Goal: Transaction & Acquisition: Book appointment/travel/reservation

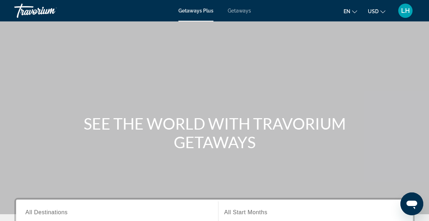
click at [236, 10] on span "Getaways" at bounding box center [238, 11] width 23 height 6
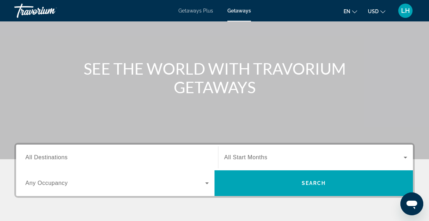
scroll to position [74, 0]
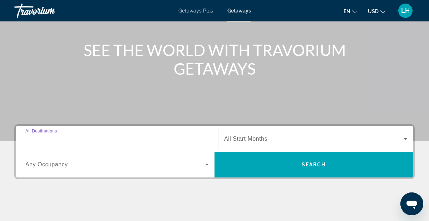
click at [141, 135] on input "Destination All Destinations" at bounding box center [116, 139] width 183 height 9
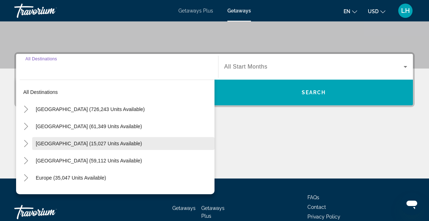
scroll to position [175, 0]
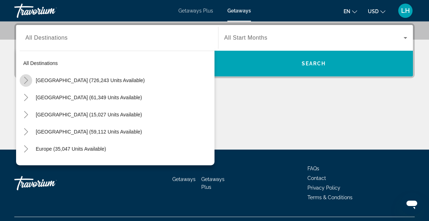
click at [27, 80] on icon "Toggle United States (726,243 units available)" at bounding box center [26, 80] width 4 height 7
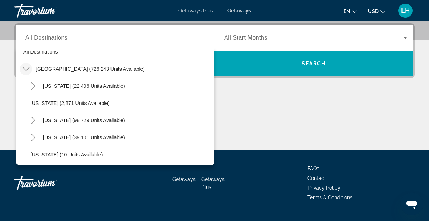
scroll to position [0, 0]
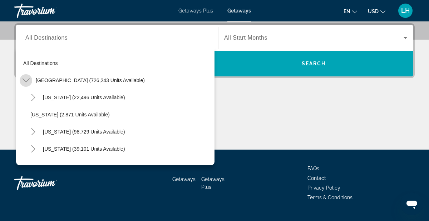
click at [27, 80] on icon "Toggle United States (726,243 units available)" at bounding box center [25, 81] width 7 height 4
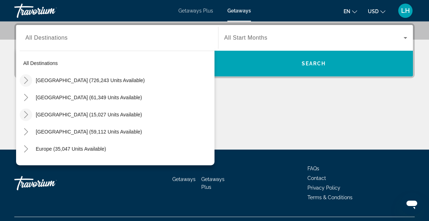
scroll to position [12, 0]
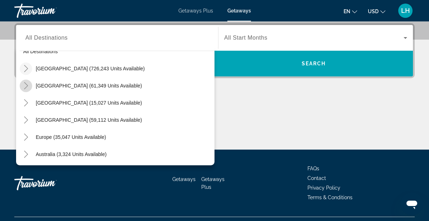
click at [26, 86] on icon "Toggle Mexico (61,349 units available)" at bounding box center [25, 85] width 7 height 7
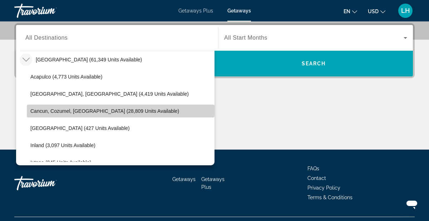
click at [59, 112] on span "Cancun, Cozumel, [GEOGRAPHIC_DATA] (28,809 units available)" at bounding box center [104, 111] width 149 height 6
type input "**********"
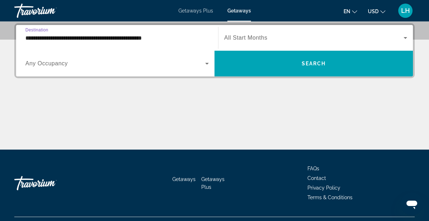
click at [207, 64] on icon "Search widget" at bounding box center [207, 64] width 4 height 2
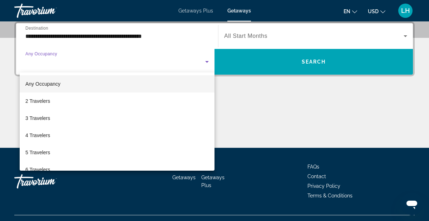
click at [249, 37] on div at bounding box center [214, 110] width 429 height 221
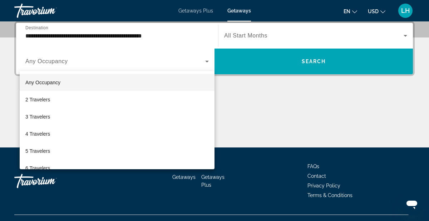
scroll to position [179, 0]
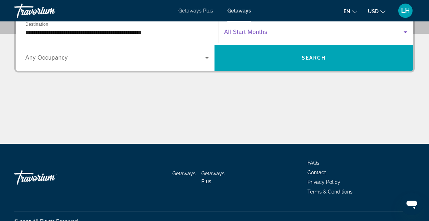
click at [405, 33] on icon "Search widget" at bounding box center [405, 32] width 9 height 9
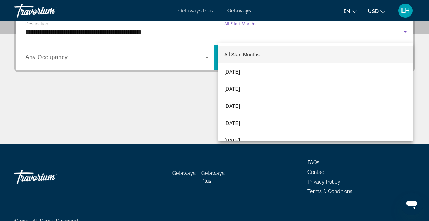
scroll to position [175, 0]
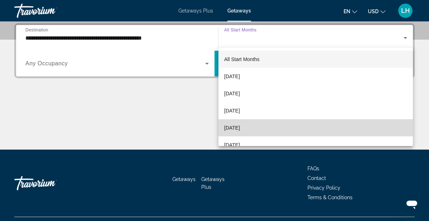
click at [240, 129] on span "[DATE]" at bounding box center [232, 128] width 16 height 9
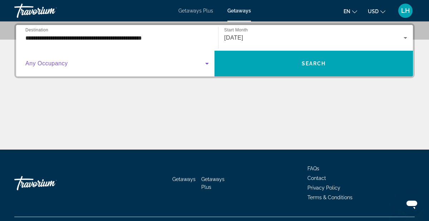
click at [206, 64] on icon "Search widget" at bounding box center [207, 64] width 4 height 2
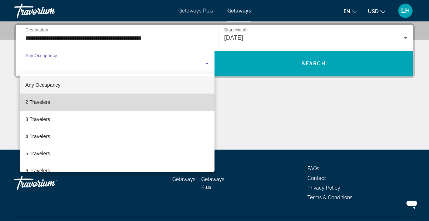
click at [177, 102] on mat-option "2 Travelers" at bounding box center [117, 102] width 195 height 17
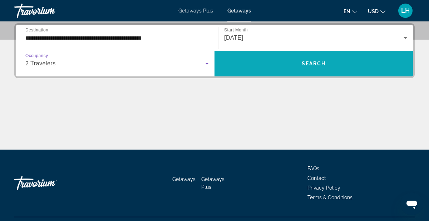
click at [301, 61] on span "Search" at bounding box center [313, 64] width 24 height 6
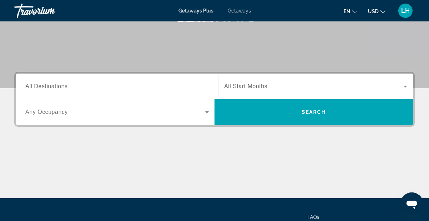
scroll to position [133, 0]
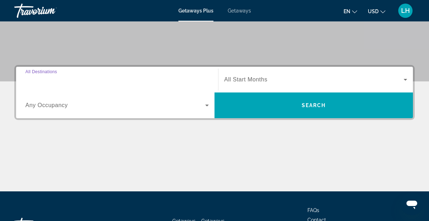
click at [91, 80] on input "Destination All Destinations" at bounding box center [116, 80] width 183 height 9
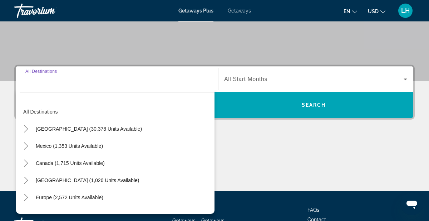
scroll to position [175, 0]
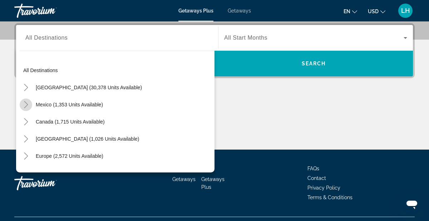
click at [28, 104] on icon "Toggle Mexico (1,353 units available)" at bounding box center [25, 104] width 7 height 7
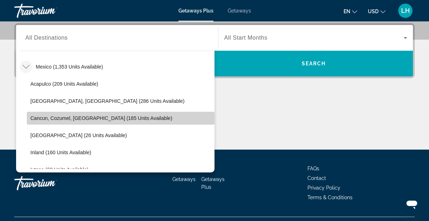
click at [90, 120] on span "Cancun, Cozumel, [GEOGRAPHIC_DATA] (185 units available)" at bounding box center [101, 118] width 142 height 6
type input "**********"
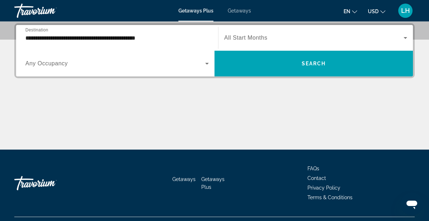
click at [246, 41] on span "All Start Months" at bounding box center [245, 38] width 43 height 6
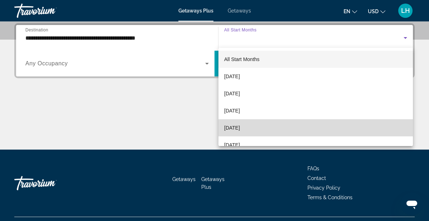
click at [240, 128] on span "[DATE]" at bounding box center [232, 128] width 16 height 9
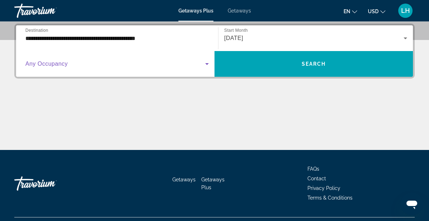
click at [161, 65] on span "Search widget" at bounding box center [115, 64] width 180 height 9
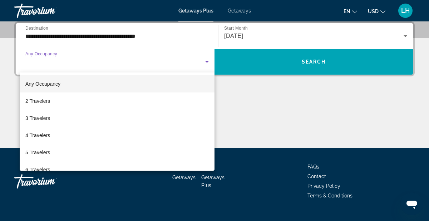
scroll to position [178, 0]
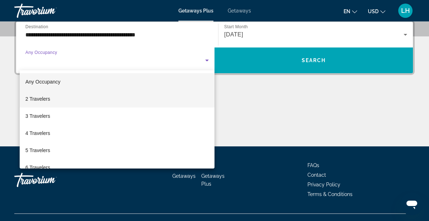
click at [150, 99] on mat-option "2 Travelers" at bounding box center [117, 98] width 195 height 17
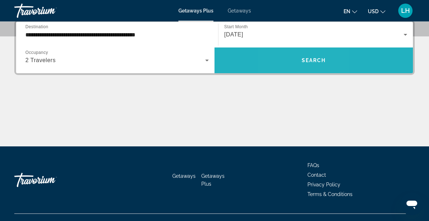
click at [290, 63] on span "Search widget" at bounding box center [313, 60] width 198 height 17
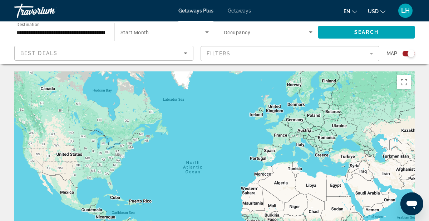
click at [404, 55] on div "Search widget" at bounding box center [408, 54] width 12 height 6
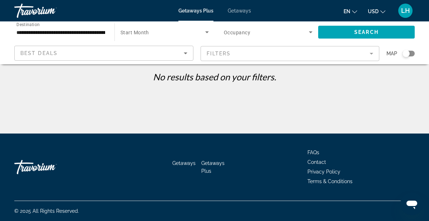
click at [238, 12] on span "Getaways" at bounding box center [238, 11] width 23 height 6
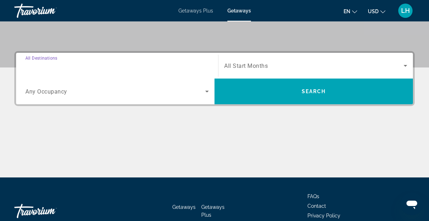
click at [150, 68] on input "Destination All Destinations" at bounding box center [116, 66] width 183 height 9
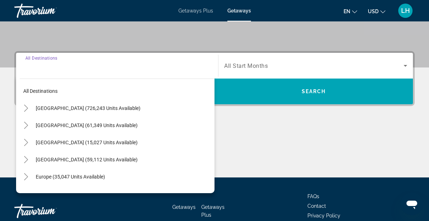
scroll to position [175, 0]
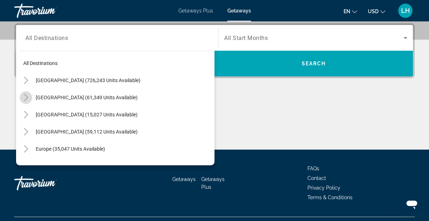
click at [25, 97] on icon "Toggle Mexico (61,349 units available)" at bounding box center [25, 97] width 7 height 7
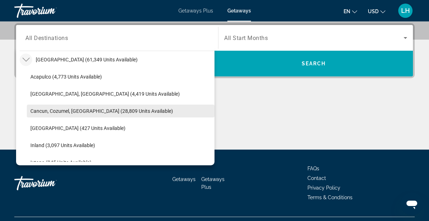
click at [73, 110] on span "Cancun, Cozumel, [GEOGRAPHIC_DATA] (28,809 units available)" at bounding box center [101, 111] width 142 height 6
type input "**********"
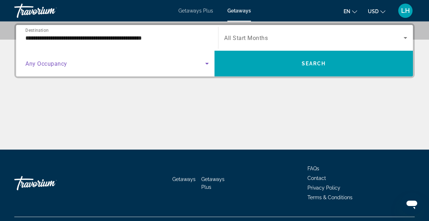
click at [207, 63] on icon "Search widget" at bounding box center [207, 64] width 4 height 2
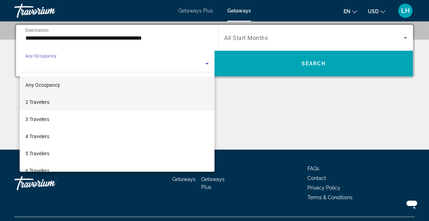
click at [154, 102] on mat-option "2 Travelers" at bounding box center [117, 102] width 195 height 17
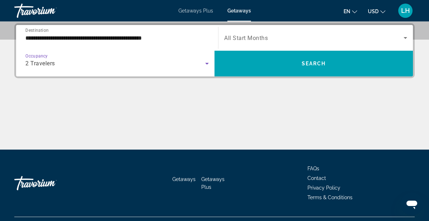
click at [253, 39] on span "All Start Months" at bounding box center [246, 38] width 44 height 7
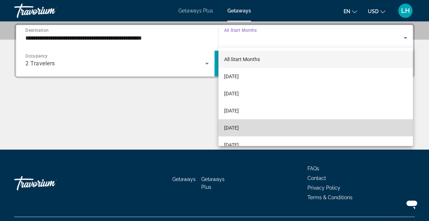
click at [239, 129] on span "[DATE]" at bounding box center [231, 128] width 15 height 9
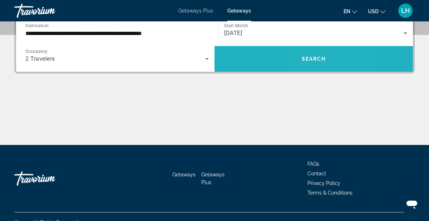
scroll to position [180, 0]
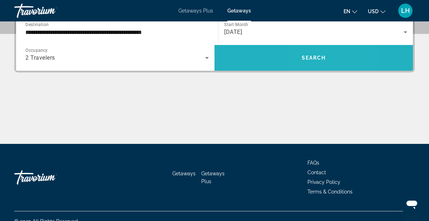
click at [305, 64] on span "Search widget" at bounding box center [313, 57] width 198 height 17
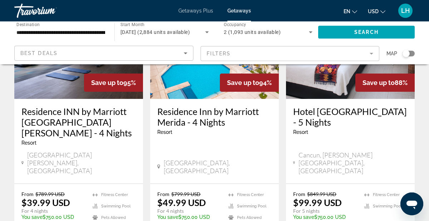
scroll to position [949, 0]
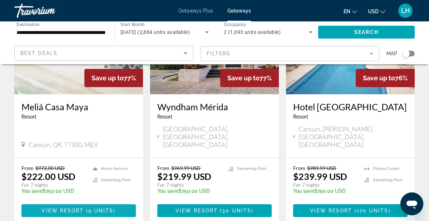
scroll to position [401, 0]
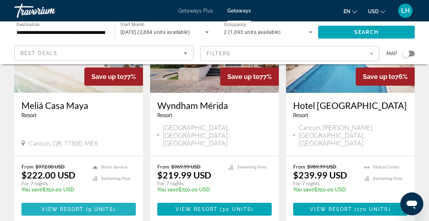
click at [68, 206] on span "View Resort" at bounding box center [62, 209] width 42 height 6
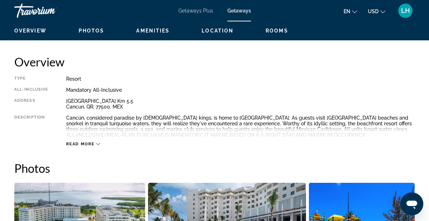
scroll to position [341, 0]
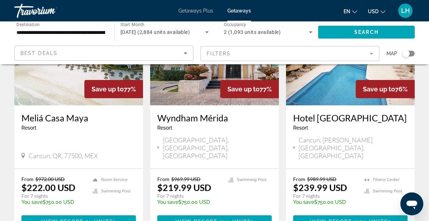
scroll to position [387, 0]
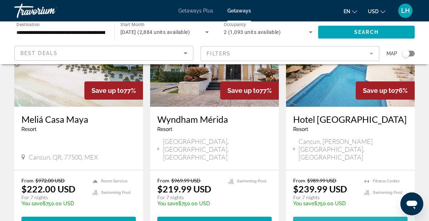
click at [340, 220] on span "View Resort" at bounding box center [331, 223] width 42 height 6
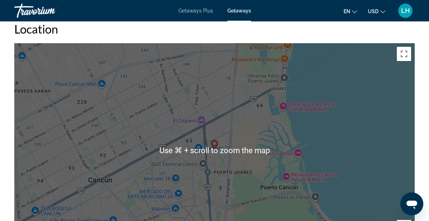
scroll to position [996, 0]
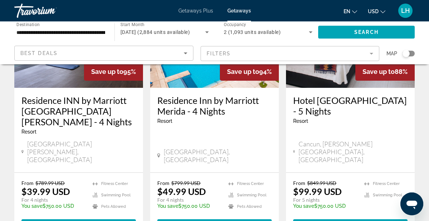
scroll to position [958, 0]
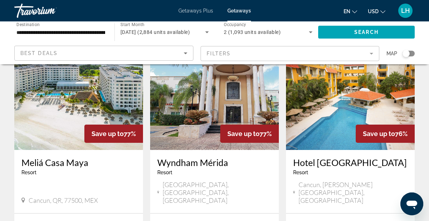
scroll to position [346, 0]
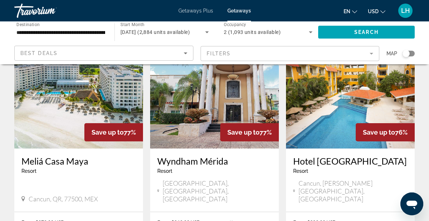
click at [412, 53] on div "Search widget" at bounding box center [408, 54] width 12 height 6
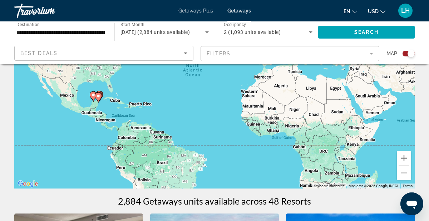
scroll to position [99, 0]
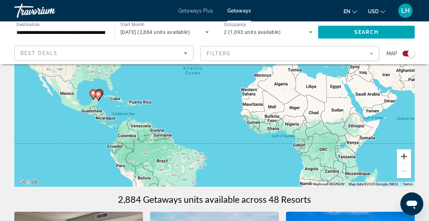
click at [405, 159] on button "Zoom in" at bounding box center [403, 156] width 14 height 14
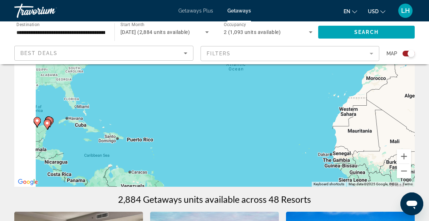
drag, startPoint x: 169, startPoint y: 141, endPoint x: 272, endPoint y: 153, distance: 104.5
click at [274, 154] on div "To activate drag with keyboard, press Alt + Enter. Once in keyboard drag state,…" at bounding box center [214, 80] width 400 height 214
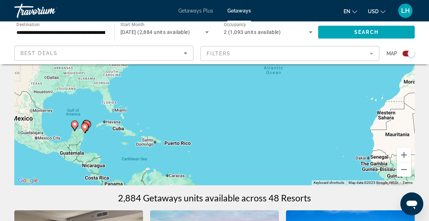
scroll to position [100, 0]
click at [403, 156] on button "Zoom in" at bounding box center [403, 155] width 14 height 14
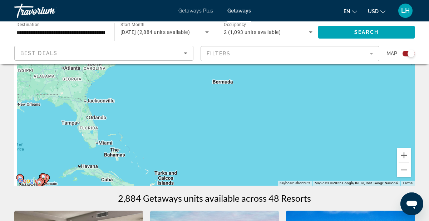
drag, startPoint x: 197, startPoint y: 149, endPoint x: 299, endPoint y: 147, distance: 101.4
click at [300, 147] on div "To activate drag with keyboard, press Alt + Enter. Once in keyboard drag state,…" at bounding box center [214, 78] width 400 height 214
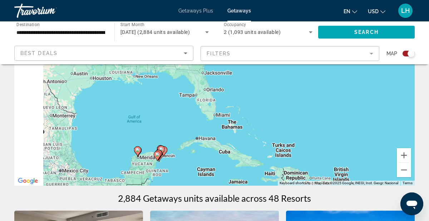
drag, startPoint x: 241, startPoint y: 137, endPoint x: 278, endPoint y: 147, distance: 37.8
click at [295, 116] on div "To activate drag with keyboard, press Alt + Enter. Once in keyboard drag state,…" at bounding box center [214, 78] width 400 height 214
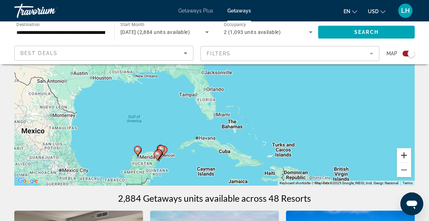
click at [404, 155] on button "Zoom in" at bounding box center [403, 155] width 14 height 14
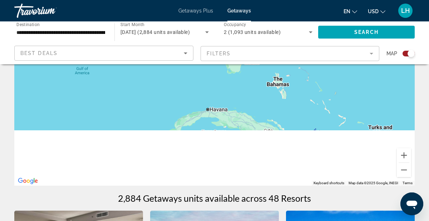
drag, startPoint x: 252, startPoint y: 156, endPoint x: 280, endPoint y: 75, distance: 85.7
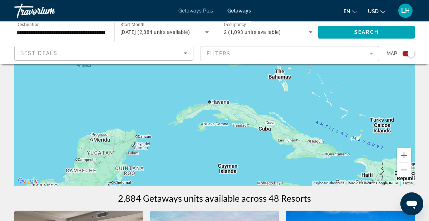
scroll to position [98, 0]
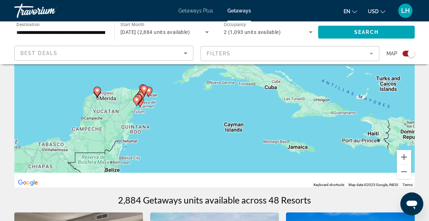
drag, startPoint x: 256, startPoint y: 115, endPoint x: 258, endPoint y: 93, distance: 22.2
click at [260, 88] on div "To activate drag with keyboard, press Alt + Enter. Once in keyboard drag state,…" at bounding box center [214, 80] width 400 height 214
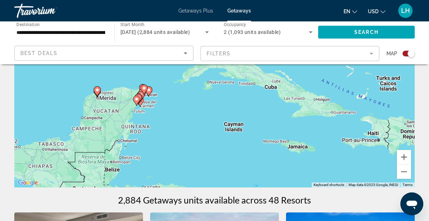
scroll to position [98, 0]
click at [403, 157] on button "Zoom in" at bounding box center [403, 157] width 14 height 14
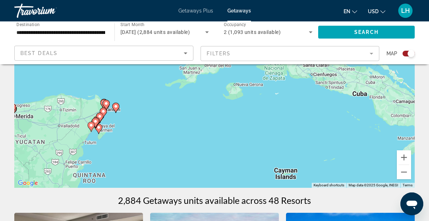
drag, startPoint x: 273, startPoint y: 134, endPoint x: 323, endPoint y: 136, distance: 50.0
click at [317, 134] on div "To activate drag with keyboard, press Alt + Enter. Once in keyboard drag state,…" at bounding box center [214, 81] width 400 height 214
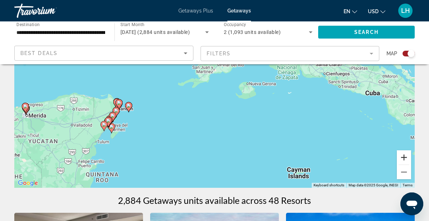
click at [404, 159] on button "Zoom in" at bounding box center [403, 157] width 14 height 14
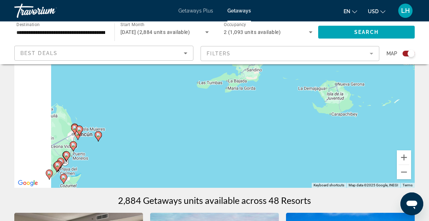
drag, startPoint x: 224, startPoint y: 137, endPoint x: 333, endPoint y: 130, distance: 109.5
click at [341, 129] on div "To activate drag with keyboard, press Alt + Enter. Once in keyboard drag state,…" at bounding box center [214, 81] width 400 height 214
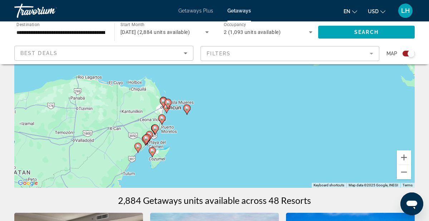
drag, startPoint x: 245, startPoint y: 130, endPoint x: 279, endPoint y: 105, distance: 41.6
click at [277, 103] on div "To activate drag with keyboard, press Alt + Enter. Once in keyboard drag state,…" at bounding box center [214, 81] width 400 height 214
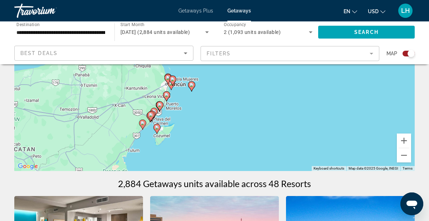
scroll to position [116, 0]
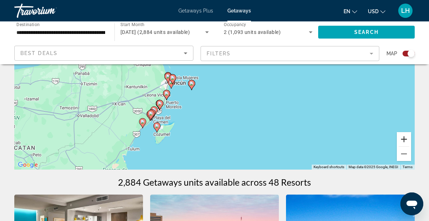
click at [406, 139] on button "Zoom in" at bounding box center [403, 139] width 14 height 14
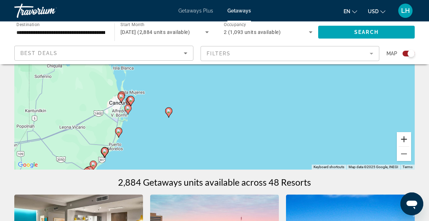
click at [403, 140] on button "Zoom in" at bounding box center [403, 139] width 14 height 14
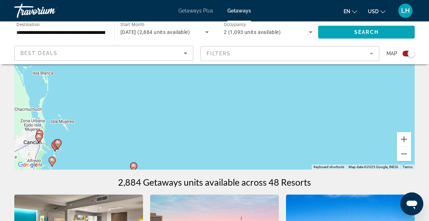
drag, startPoint x: 296, startPoint y: 135, endPoint x: 321, endPoint y: 132, distance: 25.1
click at [316, 132] on div "To activate drag with keyboard, press Alt + Enter. Once in keyboard drag state,…" at bounding box center [214, 62] width 400 height 214
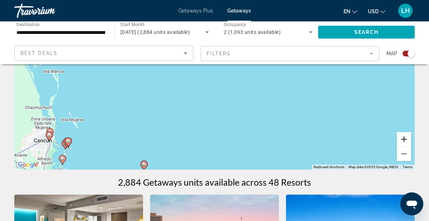
click at [401, 142] on button "Zoom in" at bounding box center [403, 139] width 14 height 14
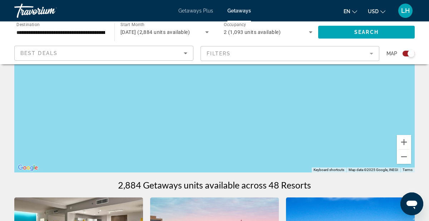
scroll to position [112, 0]
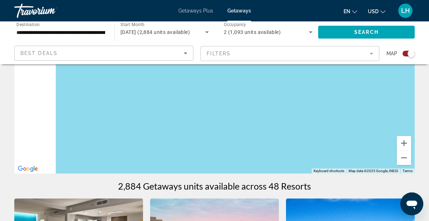
drag, startPoint x: 221, startPoint y: 114, endPoint x: 300, endPoint y: 113, distance: 78.9
click at [319, 109] on div "To activate drag with keyboard, press Alt + Enter. Once in keyboard drag state,…" at bounding box center [214, 66] width 400 height 214
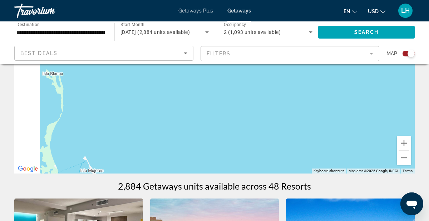
drag, startPoint x: 282, startPoint y: 112, endPoint x: 311, endPoint y: 112, distance: 28.6
click at [327, 109] on div "To activate drag with keyboard, press Alt + Enter. Once in keyboard drag state,…" at bounding box center [214, 66] width 400 height 214
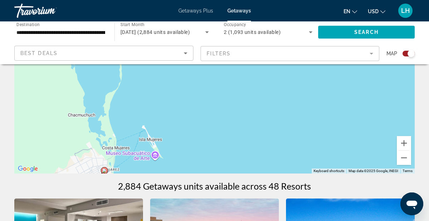
drag, startPoint x: 242, startPoint y: 121, endPoint x: 276, endPoint y: 98, distance: 40.8
click at [275, 89] on div "To activate drag with keyboard, press Alt + Enter. Once in keyboard drag state,…" at bounding box center [214, 66] width 400 height 214
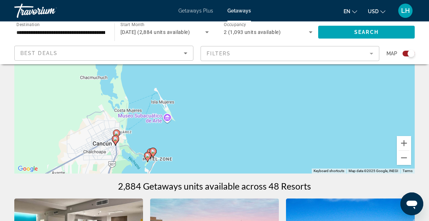
drag, startPoint x: 260, startPoint y: 134, endPoint x: 256, endPoint y: 114, distance: 20.8
click at [270, 97] on div "To activate drag with keyboard, press Alt + Enter. Once in keyboard drag state,…" at bounding box center [214, 66] width 400 height 214
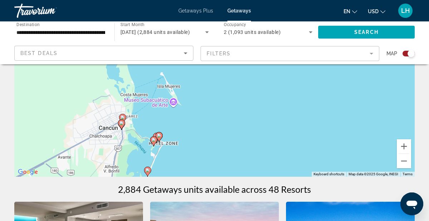
drag, startPoint x: 244, startPoint y: 127, endPoint x: 251, endPoint y: 109, distance: 19.6
click at [251, 109] on div "To activate drag with keyboard, press Alt + Enter. Once in keyboard drag state,…" at bounding box center [214, 70] width 400 height 214
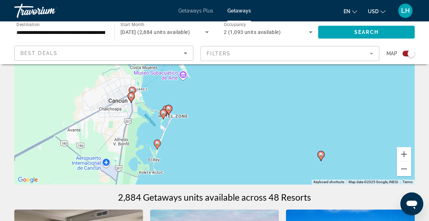
drag, startPoint x: 232, startPoint y: 139, endPoint x: 242, endPoint y: 99, distance: 41.4
click at [242, 99] on div "To activate drag with keyboard, press Alt + Enter. Once in keyboard drag state,…" at bounding box center [214, 77] width 400 height 214
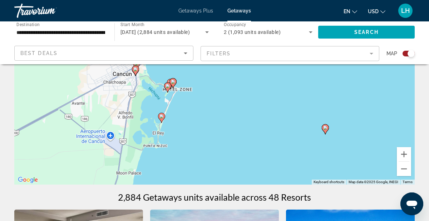
drag, startPoint x: 238, startPoint y: 138, endPoint x: 241, endPoint y: 115, distance: 23.0
click at [241, 115] on div "To activate drag with keyboard, press Alt + Enter. Once in keyboard drag state,…" at bounding box center [214, 77] width 400 height 214
click at [162, 118] on image "Main content" at bounding box center [161, 116] width 4 height 4
type input "**********"
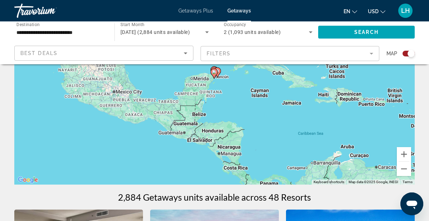
click at [404, 55] on div "Search widget" at bounding box center [408, 54] width 12 height 6
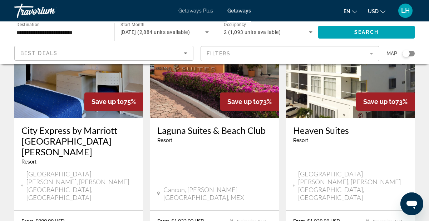
scroll to position [636, 0]
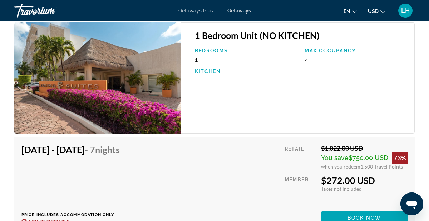
scroll to position [1207, 0]
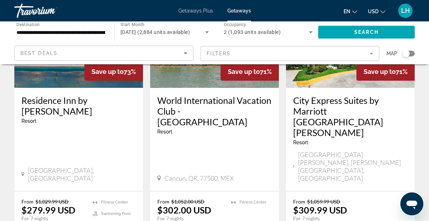
scroll to position [956, 0]
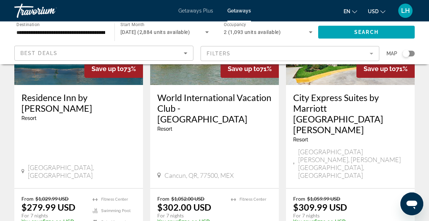
drag, startPoint x: 224, startPoint y: 182, endPoint x: 219, endPoint y: 179, distance: 6.4
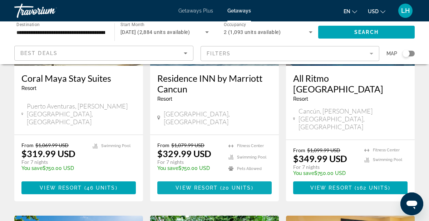
scroll to position [141, 0]
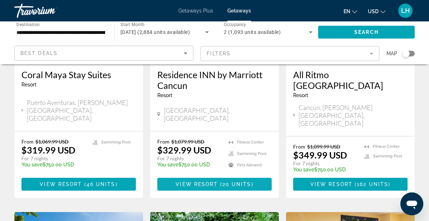
click at [199, 181] on span "View Resort" at bounding box center [196, 184] width 42 height 6
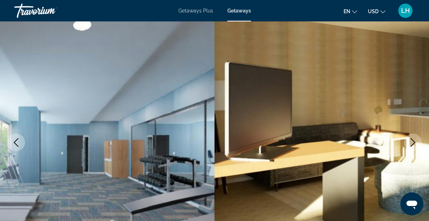
scroll to position [48, 0]
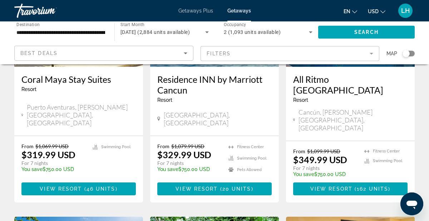
scroll to position [135, 0]
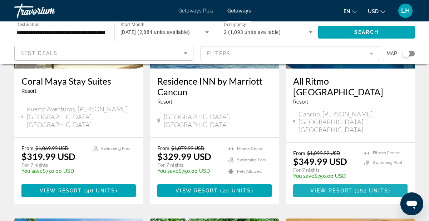
drag, startPoint x: 333, startPoint y: 180, endPoint x: 324, endPoint y: 179, distance: 8.6
click at [333, 188] on span "View Resort" at bounding box center [331, 191] width 42 height 6
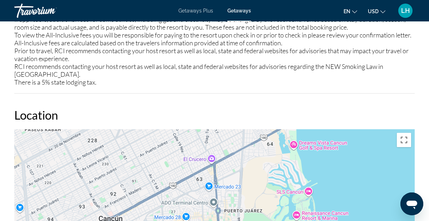
scroll to position [1014, 0]
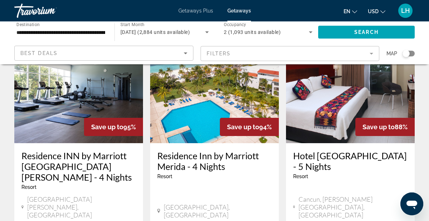
scroll to position [907, 0]
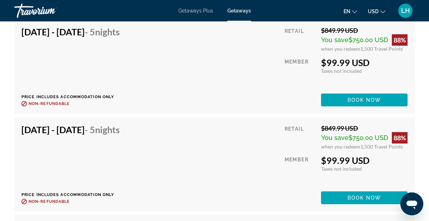
scroll to position [2123, 0]
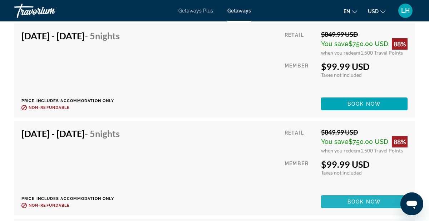
click at [347, 199] on span "Book now" at bounding box center [364, 202] width 34 height 6
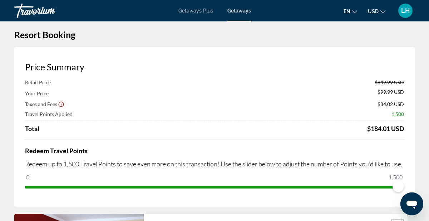
scroll to position [6, 0]
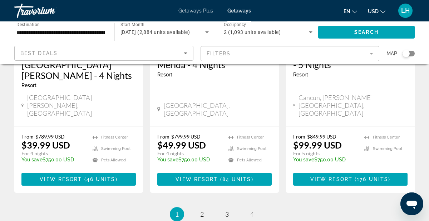
scroll to position [1009, 0]
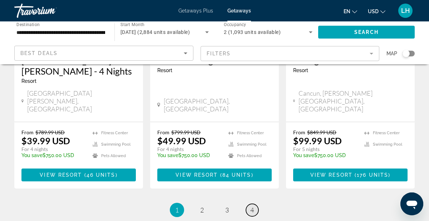
click at [251, 206] on span "4" at bounding box center [252, 210] width 4 height 8
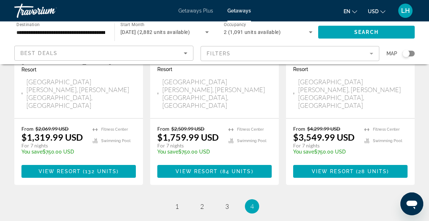
scroll to position [1030, 0]
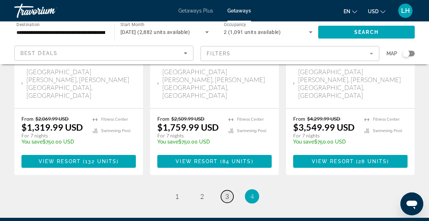
click at [227, 192] on span "3" at bounding box center [227, 196] width 4 height 8
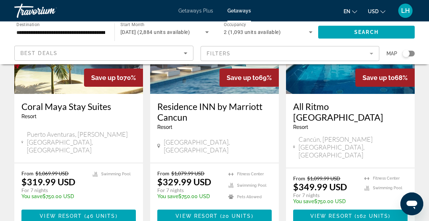
scroll to position [110, 0]
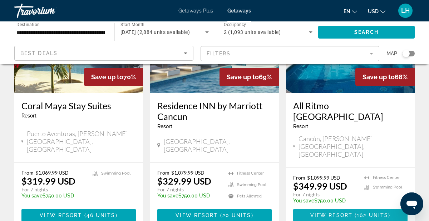
click at [331, 212] on span "View Resort" at bounding box center [331, 215] width 42 height 6
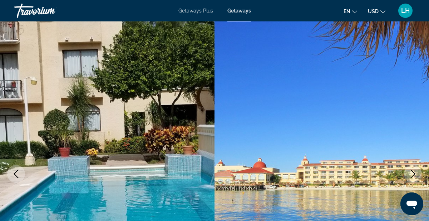
scroll to position [24, 0]
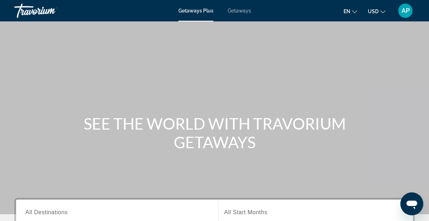
click at [236, 12] on span "Getaways" at bounding box center [238, 11] width 23 height 6
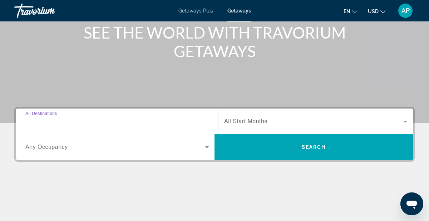
click at [114, 120] on input "Destination All Destinations" at bounding box center [116, 121] width 183 height 9
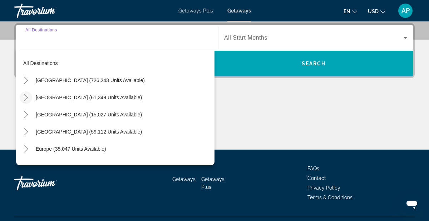
scroll to position [2, 0]
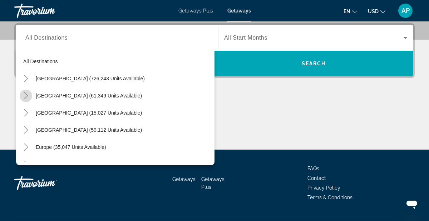
click at [25, 95] on icon "Toggle Mexico (61,349 units available)" at bounding box center [25, 95] width 7 height 7
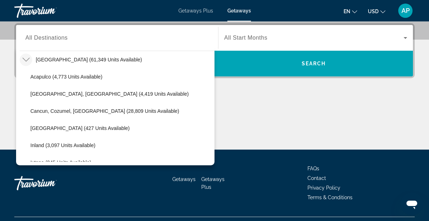
scroll to position [39, 0]
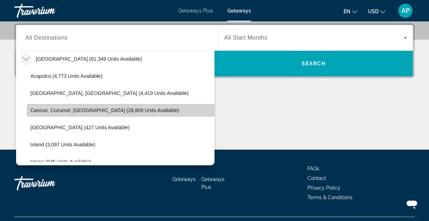
click at [52, 111] on span "Cancun, Cozumel, [GEOGRAPHIC_DATA] (28,809 units available)" at bounding box center [104, 110] width 149 height 6
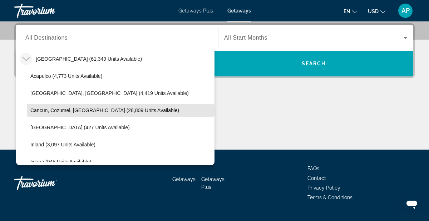
type input "**********"
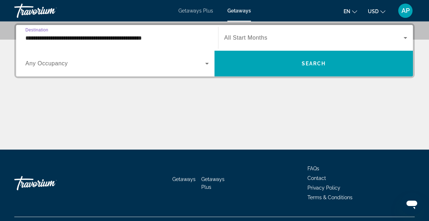
click at [95, 67] on span "Search widget" at bounding box center [115, 63] width 180 height 9
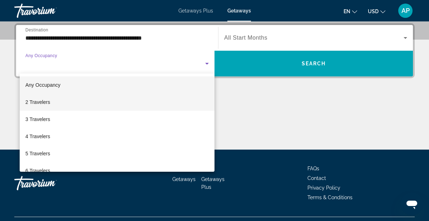
click at [84, 103] on mat-option "2 Travelers" at bounding box center [117, 102] width 195 height 17
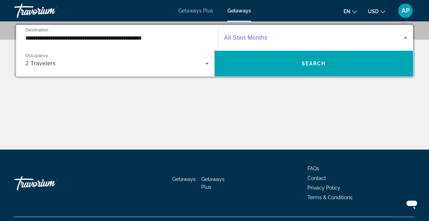
click at [247, 41] on span "Search widget" at bounding box center [313, 38] width 179 height 9
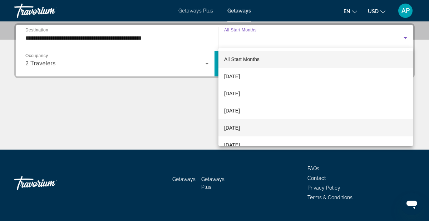
drag, startPoint x: 243, startPoint y: 129, endPoint x: 247, endPoint y: 127, distance: 3.7
click at [240, 127] on span "[DATE]" at bounding box center [232, 128] width 16 height 9
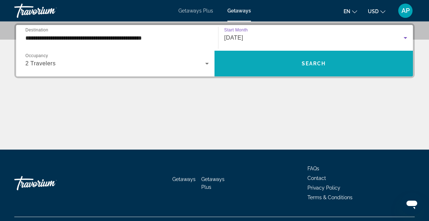
click at [287, 67] on span "Search widget" at bounding box center [313, 63] width 198 height 17
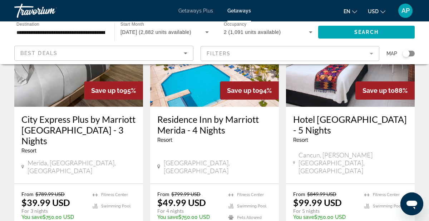
scroll to position [949, 0]
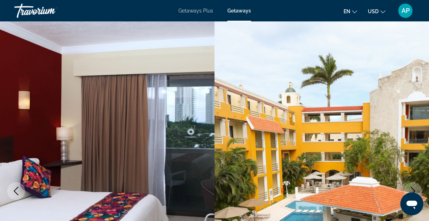
drag, startPoint x: 409, startPoint y: 103, endPoint x: 413, endPoint y: 102, distance: 3.7
click at [409, 103] on img "Main content" at bounding box center [321, 190] width 214 height 339
click at [416, 105] on img "Main content" at bounding box center [321, 190] width 214 height 339
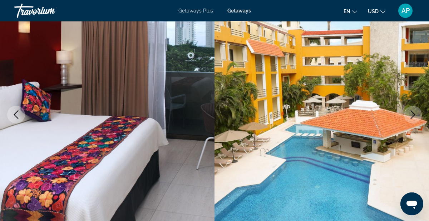
scroll to position [79, 0]
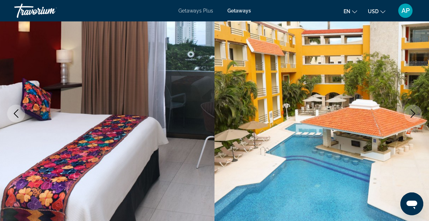
click at [413, 112] on icon "Next image" at bounding box center [412, 113] width 9 height 9
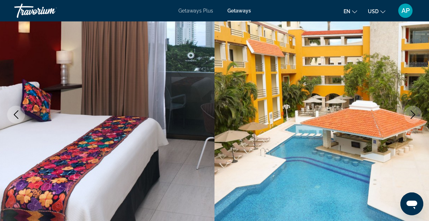
scroll to position [76, 0]
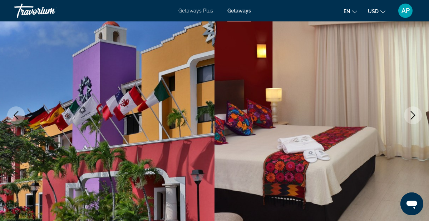
click at [413, 113] on icon "Next image" at bounding box center [412, 115] width 9 height 9
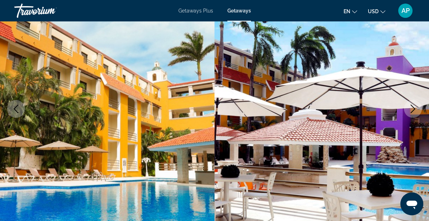
scroll to position [83, 0]
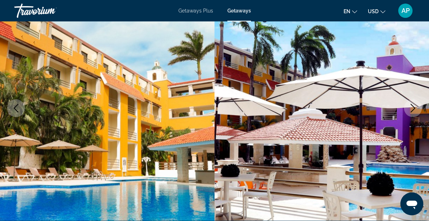
click at [414, 111] on icon "Next image" at bounding box center [412, 108] width 9 height 9
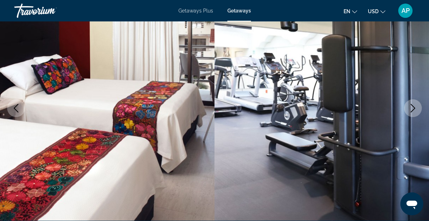
click at [414, 111] on icon "Next image" at bounding box center [412, 108] width 9 height 9
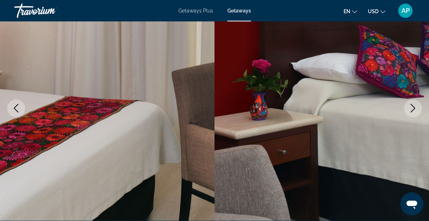
click at [414, 111] on icon "Next image" at bounding box center [412, 108] width 9 height 9
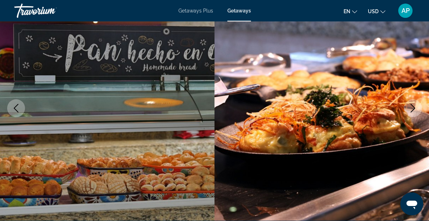
click at [414, 111] on icon "Next image" at bounding box center [412, 108] width 9 height 9
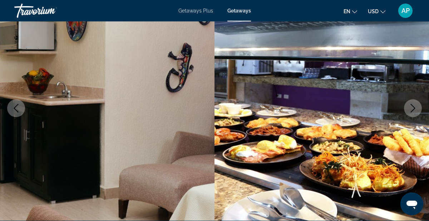
click at [414, 111] on icon "Next image" at bounding box center [412, 108] width 9 height 9
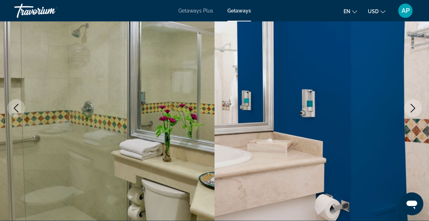
click at [414, 111] on icon "Next image" at bounding box center [412, 108] width 9 height 9
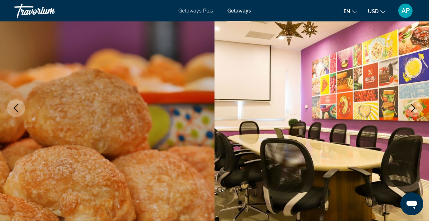
click at [414, 111] on icon "Next image" at bounding box center [412, 108] width 9 height 9
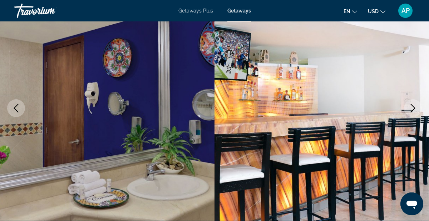
click at [414, 111] on icon "Next image" at bounding box center [412, 108] width 9 height 9
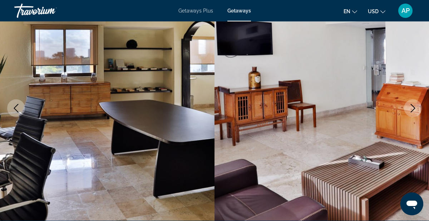
click at [414, 111] on icon "Next image" at bounding box center [412, 108] width 9 height 9
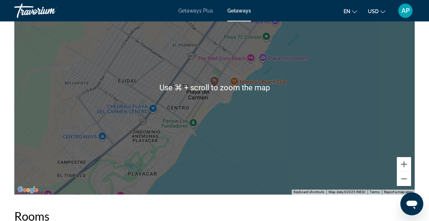
scroll to position [1064, 0]
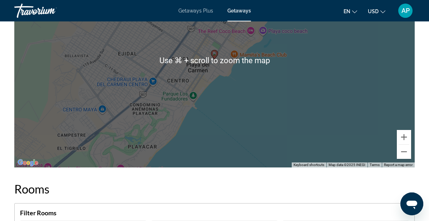
click at [261, 121] on div "To activate drag with keyboard, press Alt + Enter. Once in keyboard drag state,…" at bounding box center [214, 60] width 400 height 214
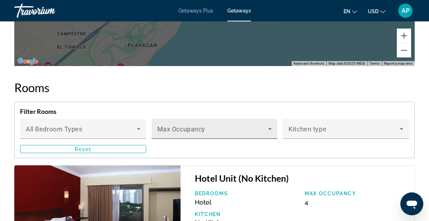
scroll to position [1174, 0]
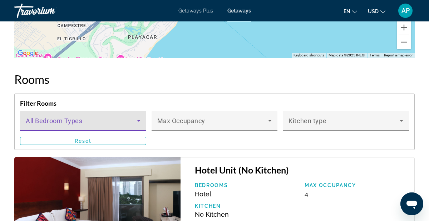
click at [138, 116] on icon "Main content" at bounding box center [138, 120] width 9 height 9
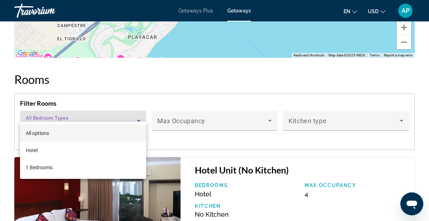
scroll to position [1175, 0]
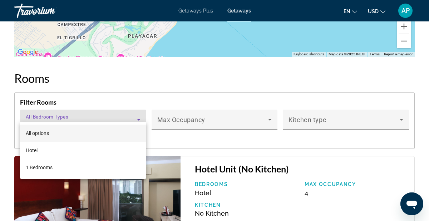
click at [138, 110] on div at bounding box center [214, 110] width 429 height 221
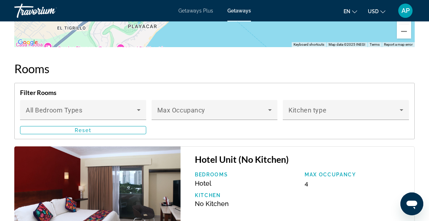
scroll to position [1186, 0]
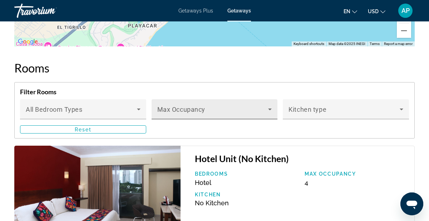
click at [270, 109] on icon "Main content" at bounding box center [270, 110] width 4 height 2
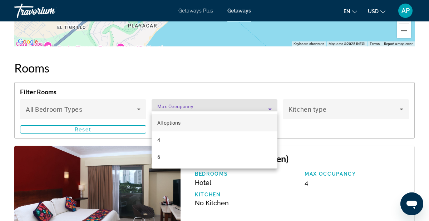
click at [288, 122] on div at bounding box center [214, 110] width 429 height 221
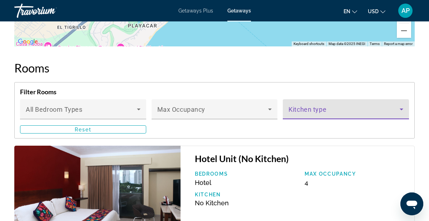
click at [308, 108] on span "Main content" at bounding box center [343, 112] width 111 height 9
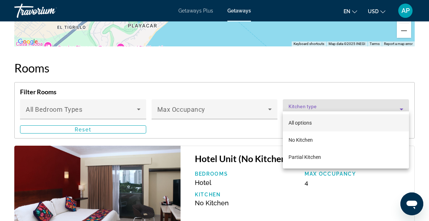
click at [263, 126] on div at bounding box center [214, 110] width 429 height 221
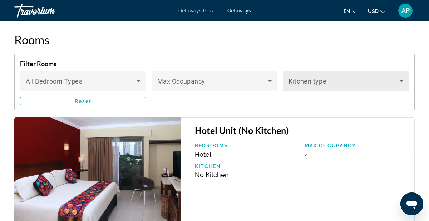
scroll to position [1186, 0]
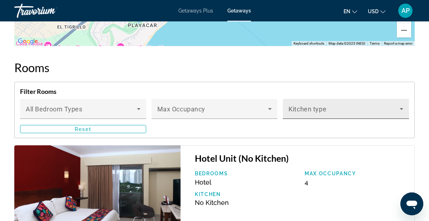
click at [311, 107] on span "Main content" at bounding box center [343, 111] width 111 height 9
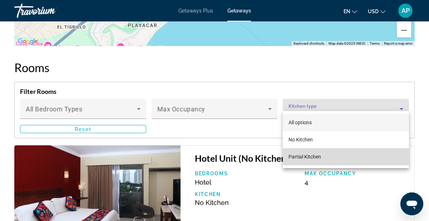
click at [306, 156] on span "Partial Kitchen" at bounding box center [304, 157] width 32 height 6
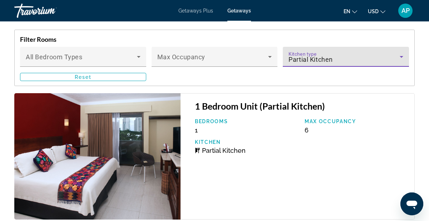
scroll to position [1237, 0]
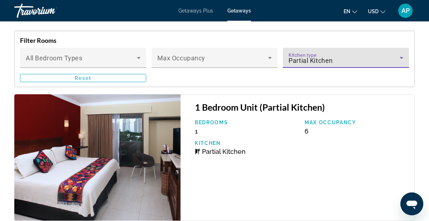
click at [377, 56] on div "Partial Kitchen" at bounding box center [343, 60] width 111 height 9
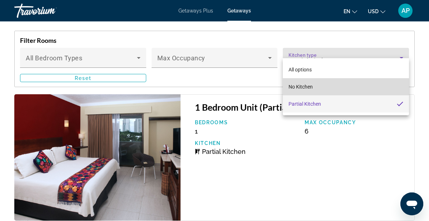
click at [298, 86] on span "No Kitchen" at bounding box center [300, 87] width 24 height 6
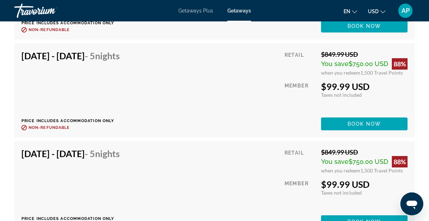
scroll to position [2107, 0]
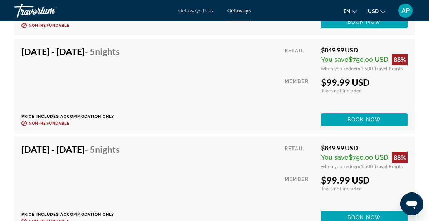
click at [367, 215] on span "Book now" at bounding box center [364, 218] width 34 height 6
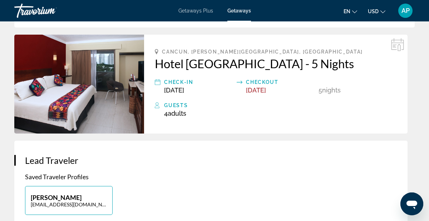
scroll to position [183, 0]
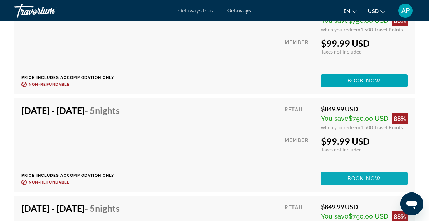
scroll to position [2148, 0]
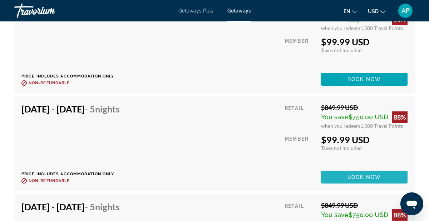
click at [356, 174] on span "Book now" at bounding box center [364, 177] width 34 height 6
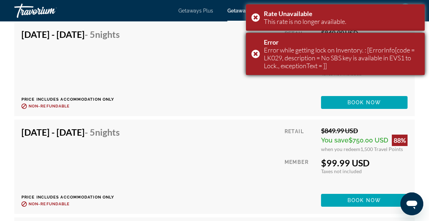
scroll to position [1930, 0]
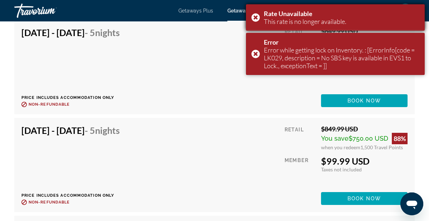
click at [256, 17] on div "Rate Unavailable This rate is no longer available." at bounding box center [335, 17] width 179 height 26
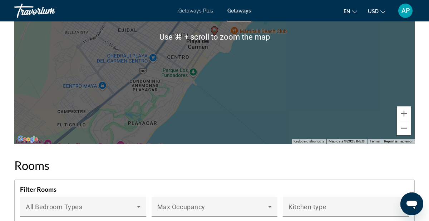
scroll to position [1106, 0]
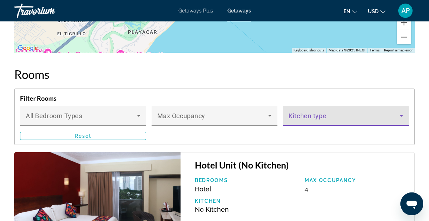
click at [321, 114] on span "Main content" at bounding box center [343, 118] width 111 height 9
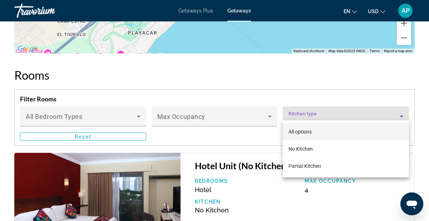
scroll to position [1177, 0]
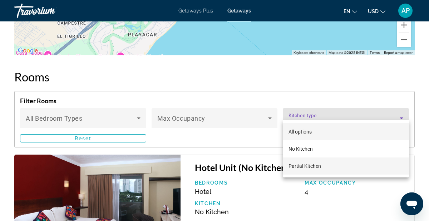
drag, startPoint x: 313, startPoint y: 166, endPoint x: 300, endPoint y: 156, distance: 16.8
click at [313, 166] on span "Partial Kitchen" at bounding box center [304, 166] width 32 height 6
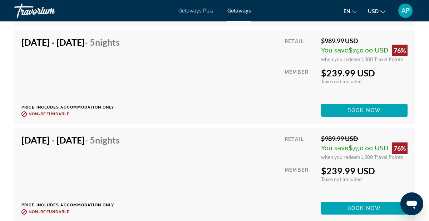
scroll to position [2119, 0]
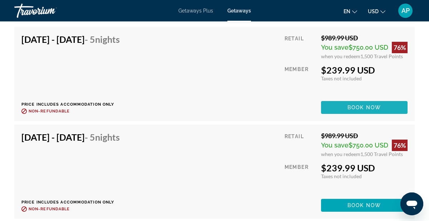
click at [351, 105] on span "Book now" at bounding box center [364, 108] width 34 height 6
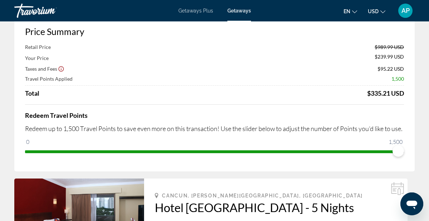
scroll to position [31, 0]
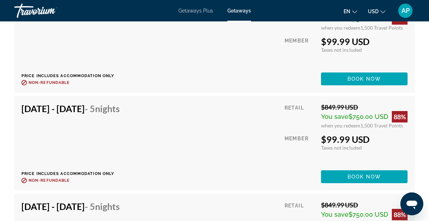
scroll to position [2149, 0]
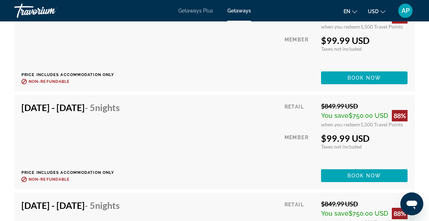
click at [341, 167] on span "Main content" at bounding box center [364, 175] width 86 height 17
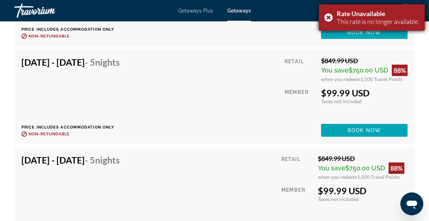
click at [329, 18] on div "Rate Unavailable This rate is no longer available." at bounding box center [372, 17] width 106 height 26
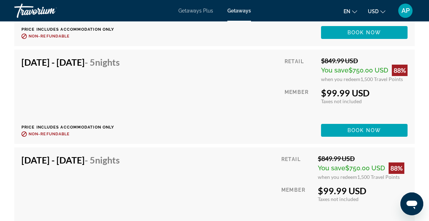
scroll to position [2097, 0]
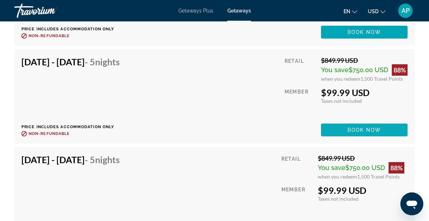
click at [369, 127] on span "Book now" at bounding box center [364, 130] width 34 height 6
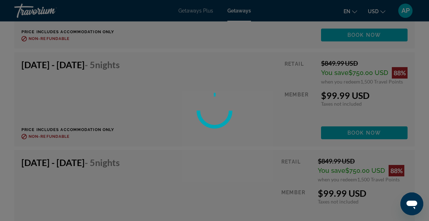
scroll to position [2094, 0]
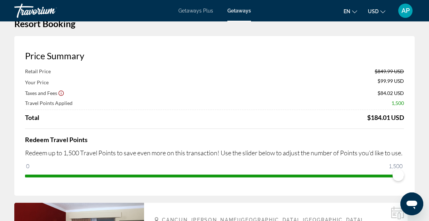
scroll to position [21, 0]
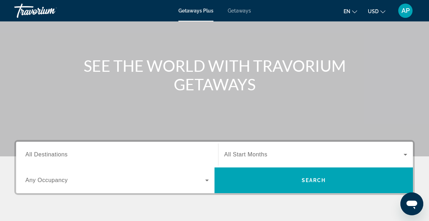
click at [55, 155] on span "All Destinations" at bounding box center [46, 154] width 42 height 6
click at [55, 155] on input "Destination All Destinations" at bounding box center [116, 155] width 183 height 9
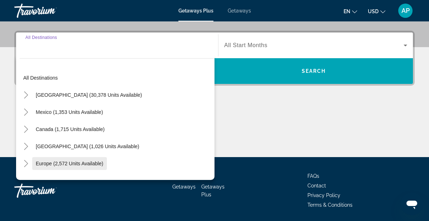
scroll to position [175, 0]
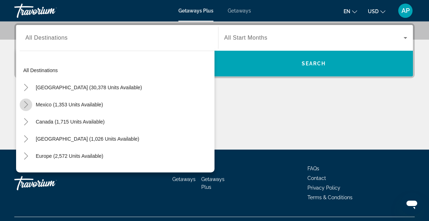
click at [27, 105] on icon "Toggle Mexico (1,353 units available)" at bounding box center [25, 104] width 7 height 7
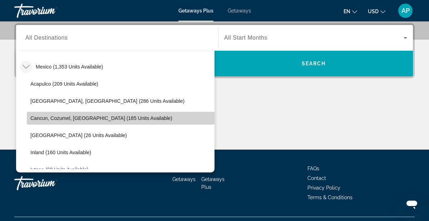
click at [56, 120] on span "Cancun, Cozumel, [GEOGRAPHIC_DATA] (185 units available)" at bounding box center [101, 118] width 142 height 6
type input "**********"
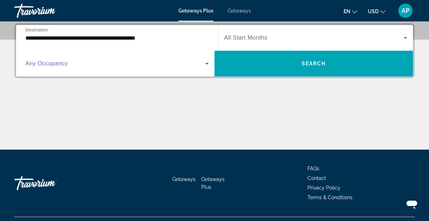
click at [86, 65] on span "Search widget" at bounding box center [115, 63] width 180 height 9
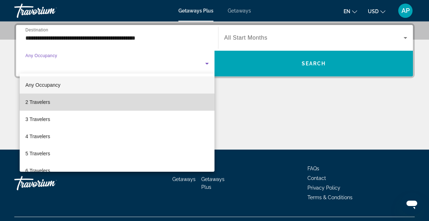
click at [90, 102] on mat-option "2 Travelers" at bounding box center [117, 102] width 195 height 17
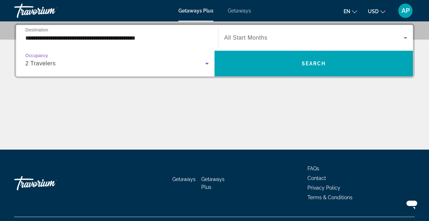
click at [253, 40] on span "All Start Months" at bounding box center [245, 38] width 43 height 6
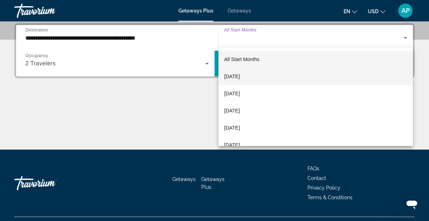
click at [240, 78] on span "[DATE]" at bounding box center [232, 76] width 16 height 9
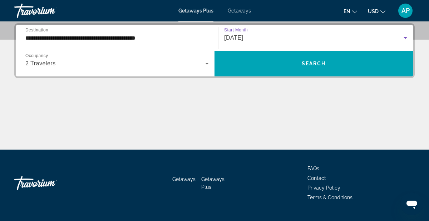
click at [244, 41] on div "[DATE]" at bounding box center [313, 38] width 179 height 9
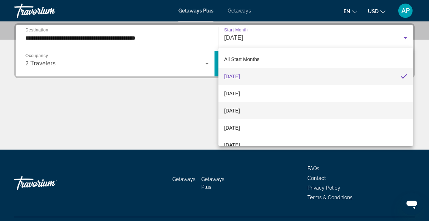
drag, startPoint x: 247, startPoint y: 128, endPoint x: 254, endPoint y: 113, distance: 16.5
click at [240, 127] on span "[DATE]" at bounding box center [232, 128] width 16 height 9
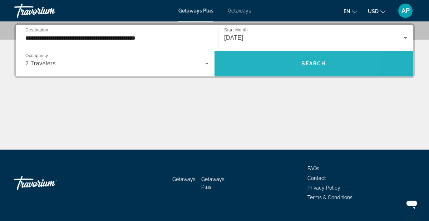
click at [261, 69] on span "Search widget" at bounding box center [313, 63] width 198 height 17
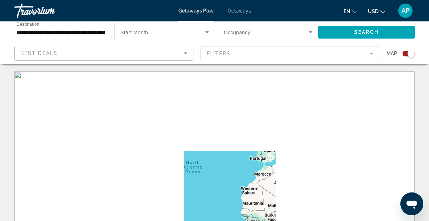
scroll to position [7, 0]
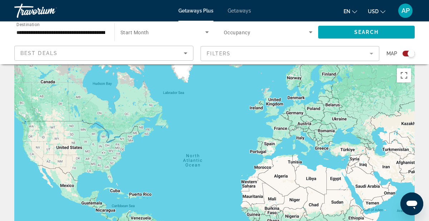
click at [404, 55] on div "Search widget" at bounding box center [408, 54] width 12 height 6
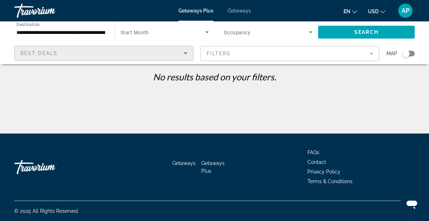
click at [107, 53] on div "Best Deals" at bounding box center [101, 53] width 163 height 9
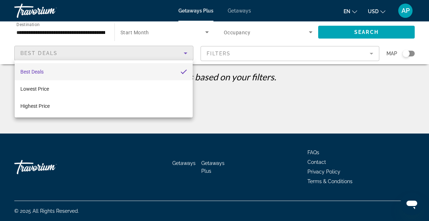
click at [91, 32] on div at bounding box center [214, 110] width 429 height 221
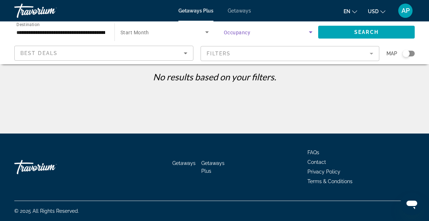
click at [312, 32] on icon "Search widget" at bounding box center [310, 32] width 9 height 9
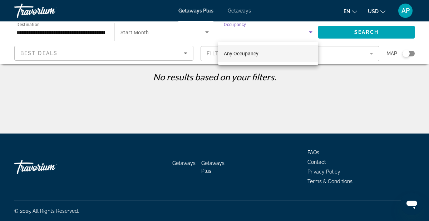
drag, startPoint x: 211, startPoint y: 77, endPoint x: 208, endPoint y: 65, distance: 12.1
click at [211, 77] on div at bounding box center [214, 110] width 429 height 221
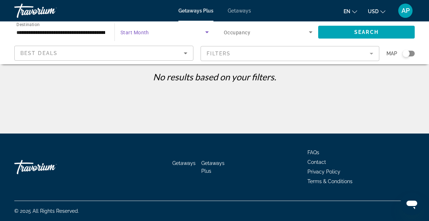
click at [206, 31] on icon "Search widget" at bounding box center [207, 32] width 4 height 2
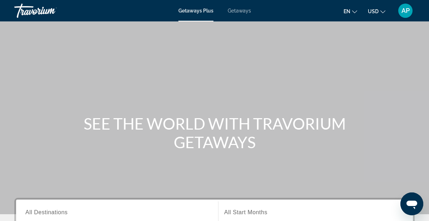
click at [238, 11] on span "Getaways" at bounding box center [238, 11] width 23 height 6
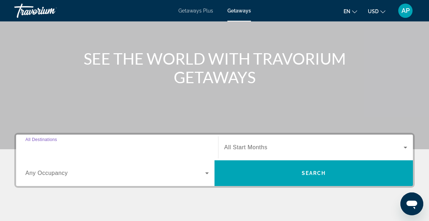
click at [139, 150] on input "Destination All Destinations" at bounding box center [116, 148] width 183 height 9
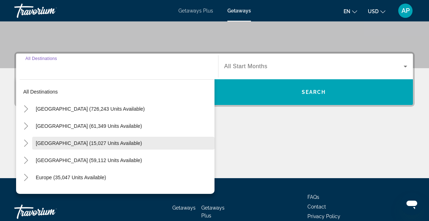
scroll to position [175, 0]
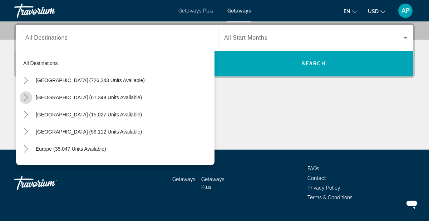
click at [27, 99] on icon "Toggle Mexico (61,349 units available)" at bounding box center [25, 97] width 7 height 7
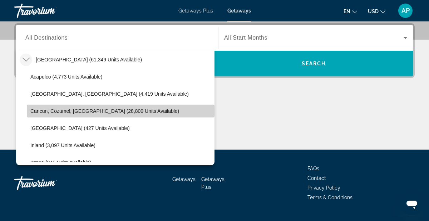
click at [45, 111] on span "Cancun, Cozumel, [GEOGRAPHIC_DATA] (28,809 units available)" at bounding box center [104, 111] width 149 height 6
type input "**********"
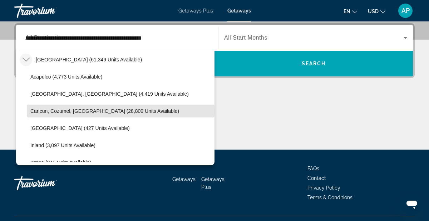
scroll to position [174, 0]
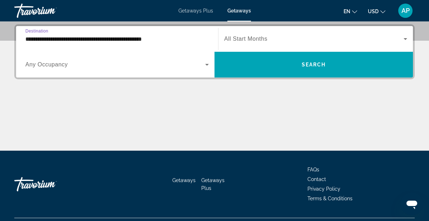
click at [57, 66] on span "Any Occupancy" at bounding box center [46, 64] width 42 height 6
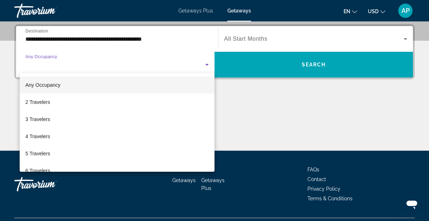
scroll to position [175, 0]
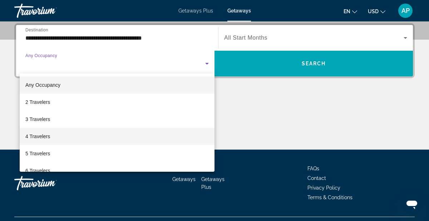
drag, startPoint x: 50, startPoint y: 139, endPoint x: 50, endPoint y: 134, distance: 5.0
click at [50, 139] on mat-option "4 Travelers" at bounding box center [117, 136] width 195 height 17
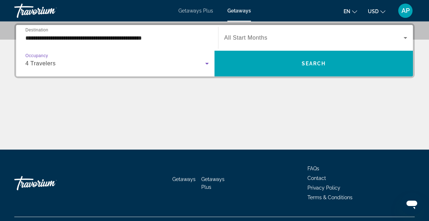
click at [270, 40] on span "Search widget" at bounding box center [313, 38] width 179 height 9
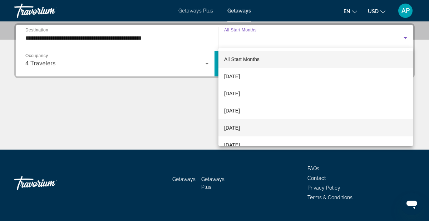
drag, startPoint x: 247, startPoint y: 128, endPoint x: 250, endPoint y: 125, distance: 4.0
click at [240, 127] on span "[DATE]" at bounding box center [232, 128] width 16 height 9
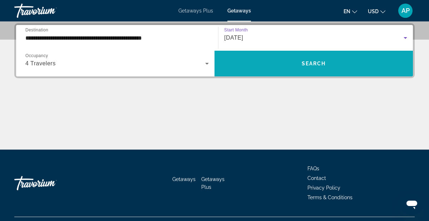
click at [277, 65] on span "Search widget" at bounding box center [313, 63] width 198 height 17
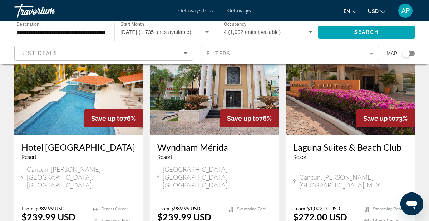
scroll to position [923, 0]
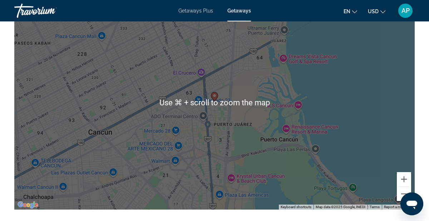
scroll to position [1023, 0]
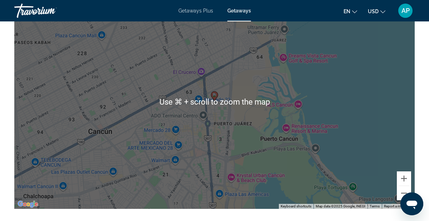
click at [207, 113] on div "To activate drag with keyboard, press Alt + Enter. Once in keyboard drag state,…" at bounding box center [214, 102] width 400 height 214
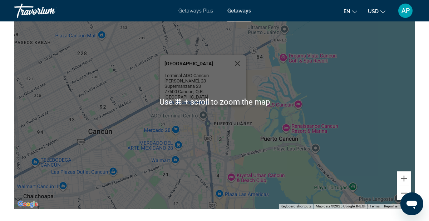
click at [286, 135] on div "To activate drag with keyboard, press Alt + Enter. Once in keyboard drag state,…" at bounding box center [214, 102] width 400 height 214
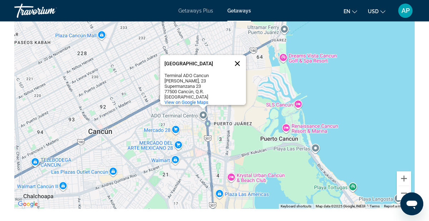
click at [237, 55] on button "Close" at bounding box center [237, 63] width 17 height 17
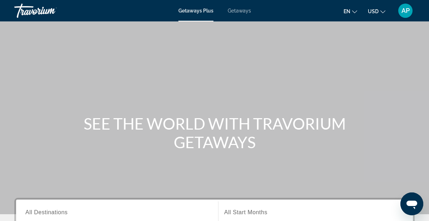
click at [240, 10] on span "Getaways" at bounding box center [238, 11] width 23 height 6
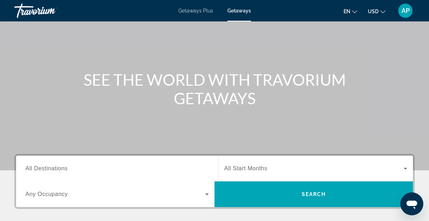
click at [84, 167] on input "Destination All Destinations" at bounding box center [116, 169] width 183 height 9
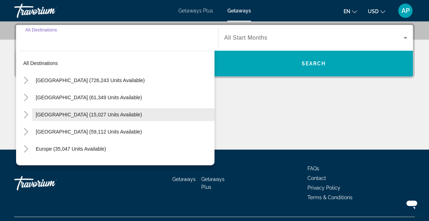
scroll to position [0, 0]
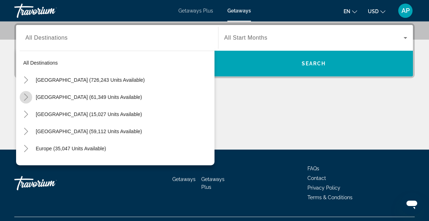
click at [27, 96] on icon "Toggle Mexico (61,349 units available)" at bounding box center [25, 97] width 7 height 7
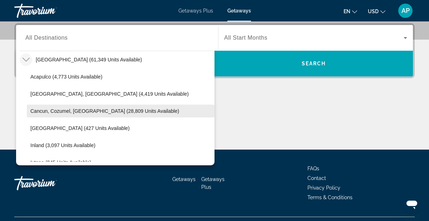
click at [53, 112] on span "Cancun, Cozumel, [GEOGRAPHIC_DATA] (28,809 units available)" at bounding box center [104, 111] width 149 height 6
type input "**********"
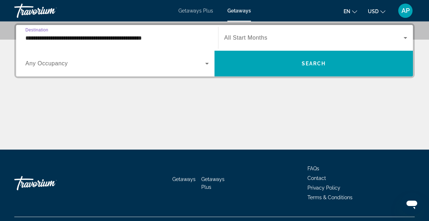
click at [77, 67] on span "Search widget" at bounding box center [115, 63] width 180 height 9
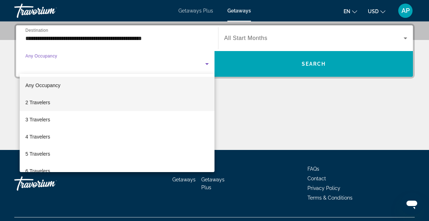
scroll to position [174, 0]
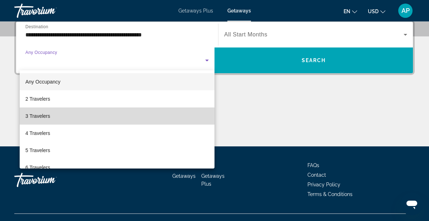
click at [60, 121] on mat-option "3 Travelers" at bounding box center [117, 115] width 195 height 17
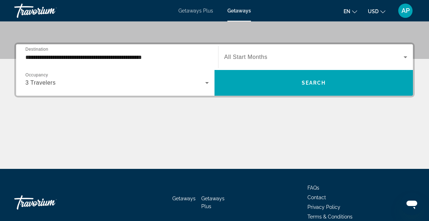
click at [255, 59] on span "All Start Months" at bounding box center [245, 57] width 43 height 6
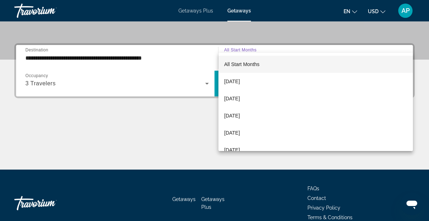
scroll to position [175, 0]
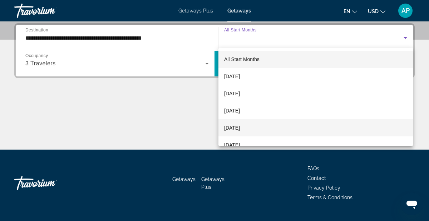
click at [240, 129] on span "[DATE]" at bounding box center [232, 128] width 16 height 9
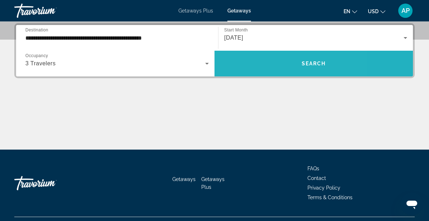
click at [254, 63] on span "Search widget" at bounding box center [313, 63] width 198 height 17
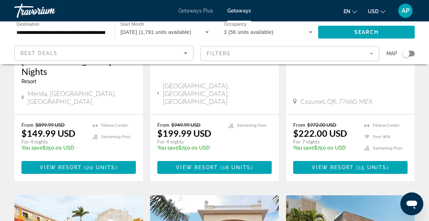
scroll to position [746, 0]
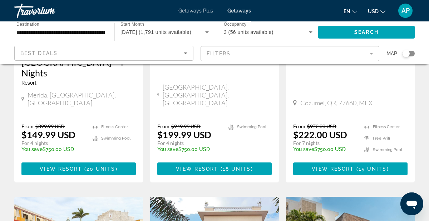
drag, startPoint x: 198, startPoint y: 30, endPoint x: 197, endPoint y: 34, distance: 4.4
click at [191, 34] on span "[DATE] (1,791 units available)" at bounding box center [155, 32] width 71 height 6
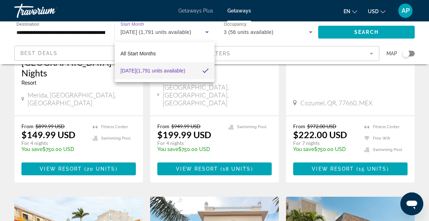
click at [255, 30] on div at bounding box center [214, 110] width 429 height 221
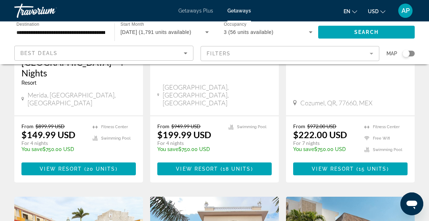
click at [309, 31] on icon "Search widget" at bounding box center [310, 32] width 9 height 9
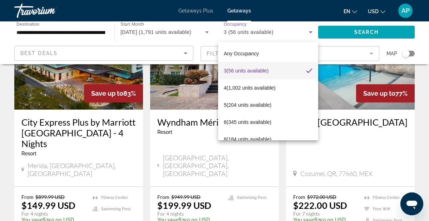
scroll to position [682, 0]
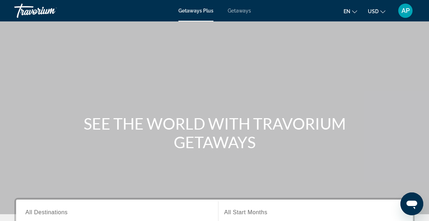
click at [238, 12] on span "Getaways" at bounding box center [238, 11] width 23 height 6
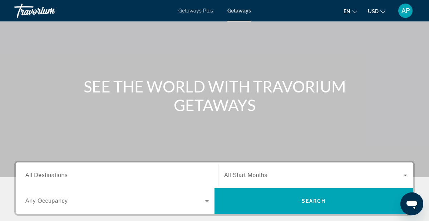
click at [60, 177] on span "All Destinations" at bounding box center [46, 175] width 42 height 6
click at [60, 177] on input "Destination All Destinations" at bounding box center [116, 175] width 183 height 9
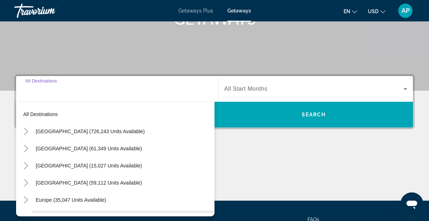
scroll to position [175, 0]
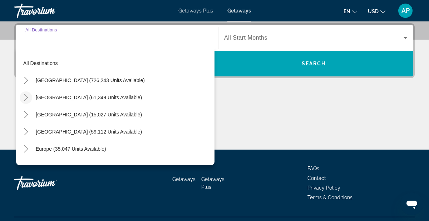
click at [27, 96] on icon "Toggle Mexico (61,349 units available)" at bounding box center [25, 97] width 7 height 7
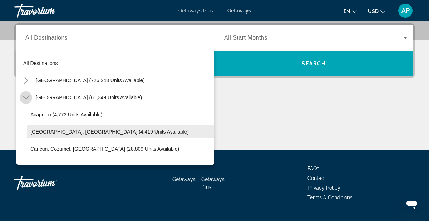
scroll to position [38, 0]
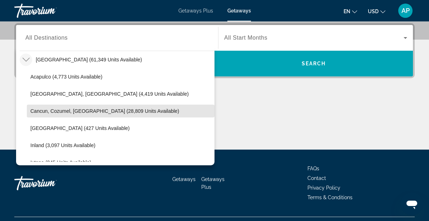
click at [56, 114] on span "Search widget" at bounding box center [120, 110] width 187 height 17
type input "**********"
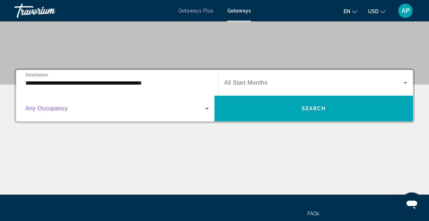
click at [134, 106] on span "Search widget" at bounding box center [115, 108] width 180 height 9
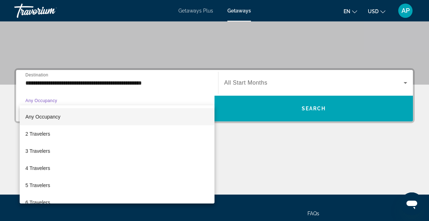
scroll to position [175, 0]
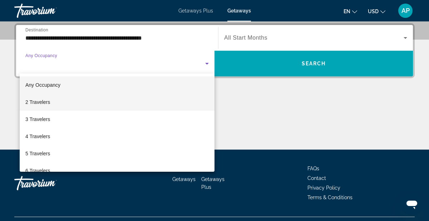
click at [38, 103] on span "2 Travelers" at bounding box center [37, 102] width 25 height 9
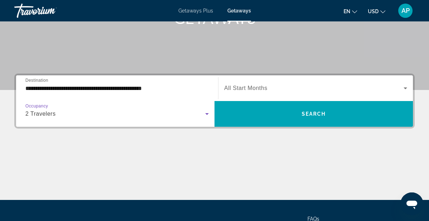
scroll to position [123, 0]
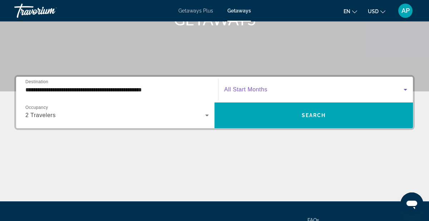
click at [240, 93] on span "Search widget" at bounding box center [313, 89] width 179 height 9
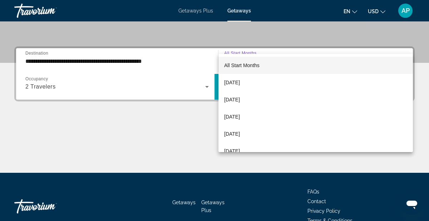
scroll to position [175, 0]
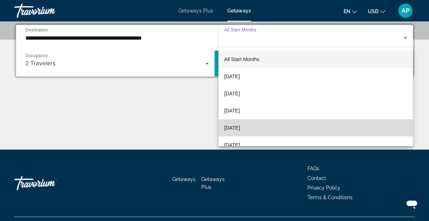
click at [240, 129] on span "[DATE]" at bounding box center [232, 128] width 16 height 9
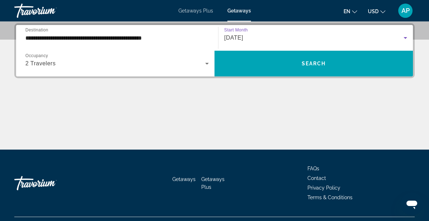
scroll to position [174, 0]
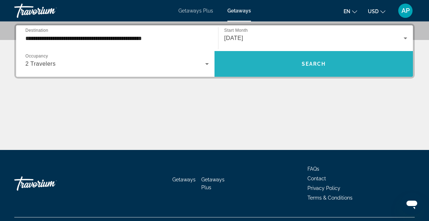
click at [311, 63] on span "Search" at bounding box center [313, 64] width 24 height 6
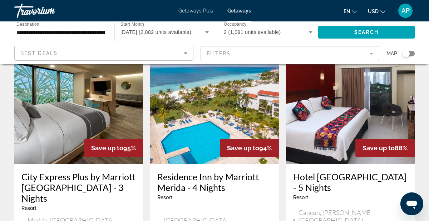
scroll to position [889, 0]
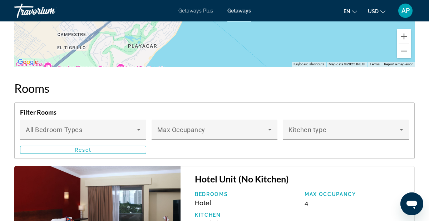
scroll to position [1162, 0]
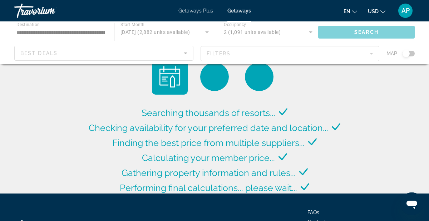
drag, startPoint x: 191, startPoint y: 10, endPoint x: 79, endPoint y: 0, distance: 112.9
